Goal: Check status: Check status

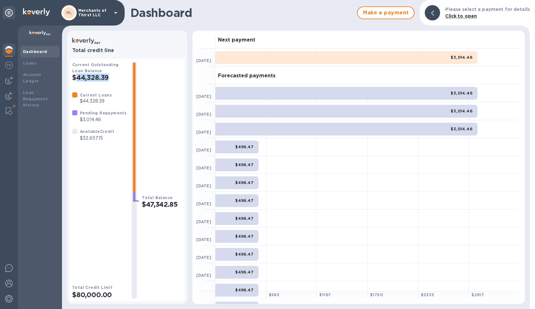
drag, startPoint x: 111, startPoint y: 79, endPoint x: 75, endPoint y: 74, distance: 36.0
click at [75, 74] on h2 "$44,328.39" at bounding box center [99, 78] width 54 height 8
copy h2 "44,328.39"
click at [28, 65] on b "Loans" at bounding box center [29, 63] width 13 height 5
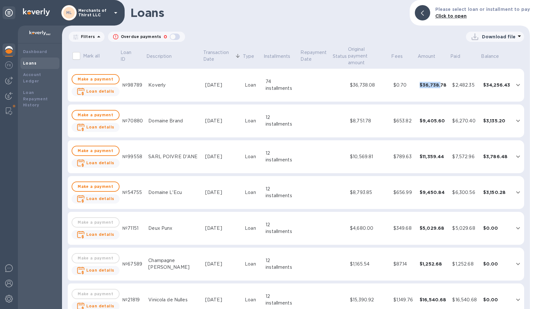
drag, startPoint x: 440, startPoint y: 78, endPoint x: 418, endPoint y: 78, distance: 22.4
click at [418, 78] on td "$36,738.78" at bounding box center [433, 85] width 33 height 33
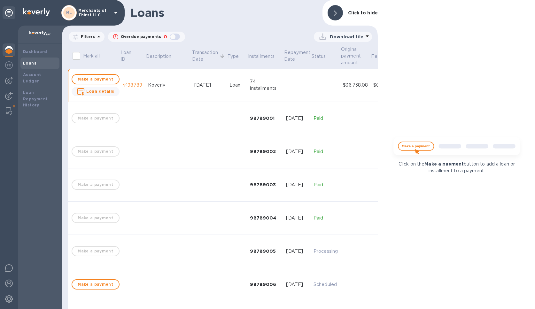
click at [447, 78] on div "Click on the Make a payment button to add a loan or installment to a payment." at bounding box center [457, 154] width 158 height 309
drag, startPoint x: 452, startPoint y: 105, endPoint x: 405, endPoint y: 106, distance: 47.0
click at [451, 105] on div "Click on the Make a payment button to add a loan or installment to a payment." at bounding box center [457, 154] width 158 height 309
click at [352, 82] on div "$36,738.08" at bounding box center [355, 85] width 25 height 7
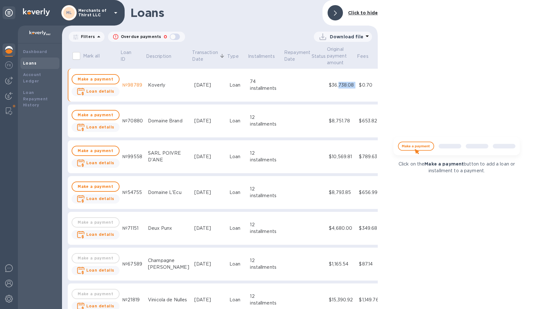
drag, startPoint x: 343, startPoint y: 83, endPoint x: 325, endPoint y: 83, distance: 17.3
click at [325, 83] on tr "Make a payment Loan details №98789 Koverly [DATE] Loan 74 installments $36,738.…" at bounding box center [279, 85] width 422 height 33
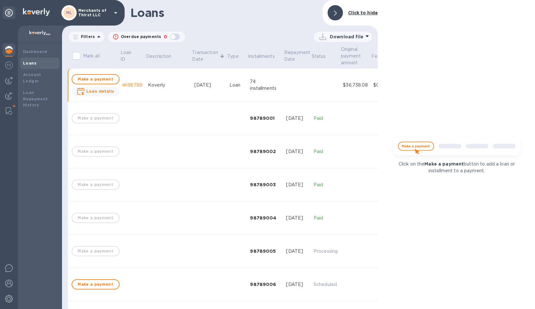
click at [312, 84] on td at bounding box center [325, 85] width 29 height 33
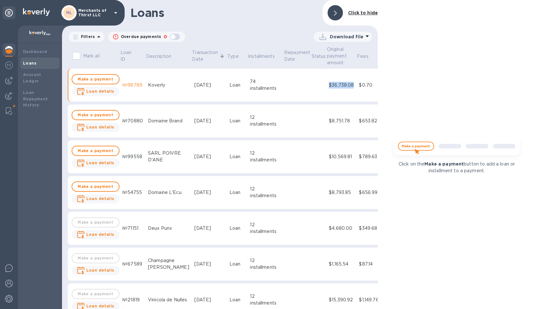
drag, startPoint x: 318, startPoint y: 85, endPoint x: 339, endPoint y: 85, distance: 21.4
click at [339, 85] on td "$36,738.08" at bounding box center [341, 85] width 30 height 33
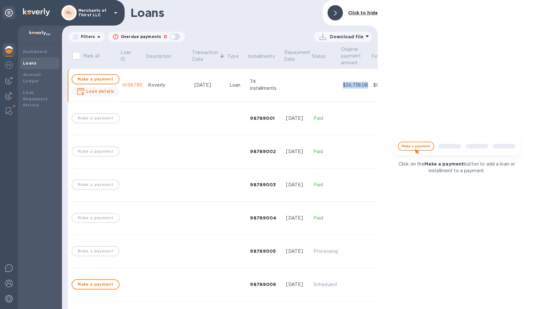
copy div "$36,738.08"
